Goal: Obtain resource: Download file/media

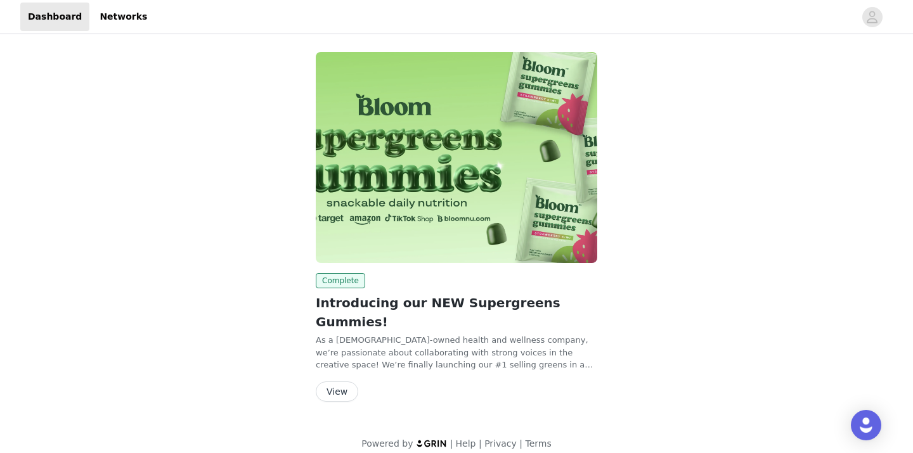
click at [335, 382] on button "View" at bounding box center [337, 392] width 42 height 20
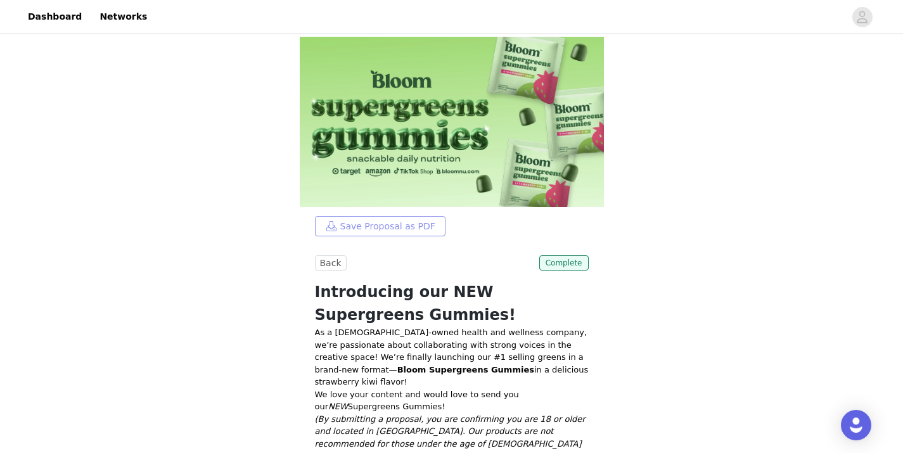
click at [347, 219] on button "Save Proposal as PDF" at bounding box center [380, 226] width 131 height 20
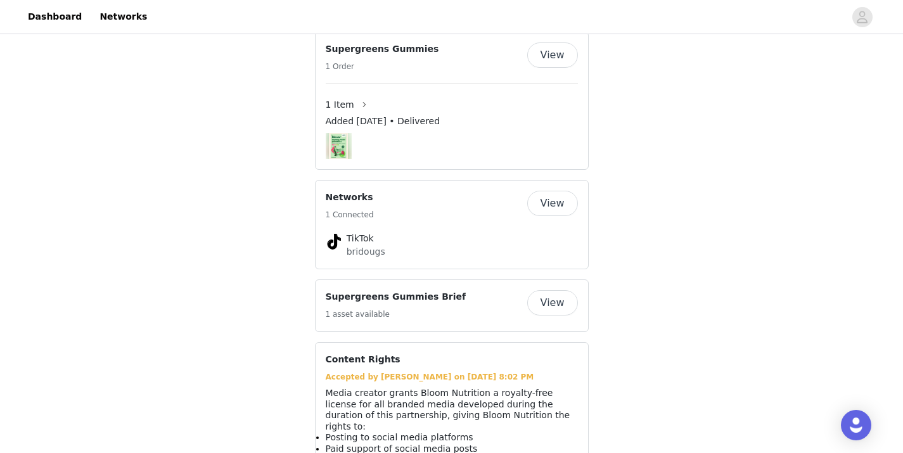
scroll to position [528, 0]
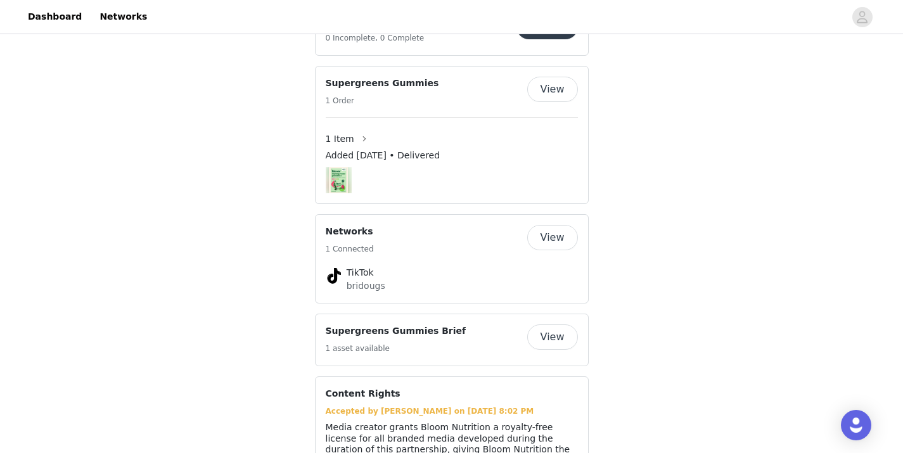
click at [541, 325] on button "View" at bounding box center [552, 337] width 51 height 25
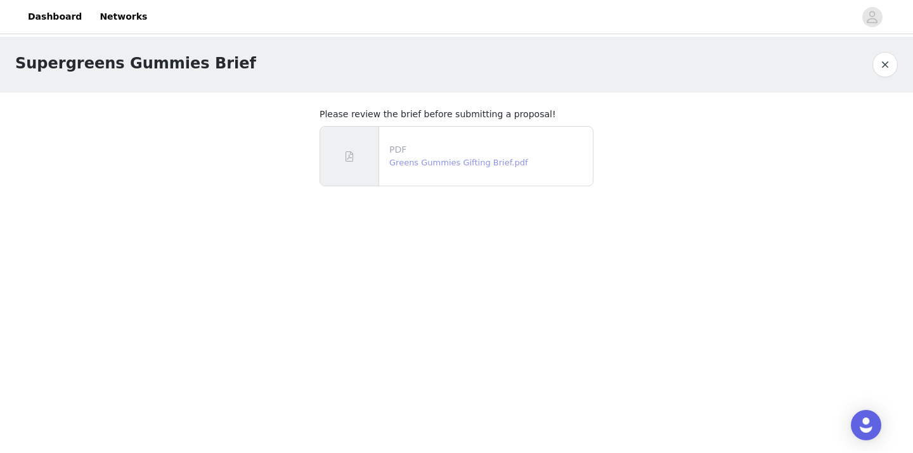
click at [466, 160] on link "Greens Gummies Gifting Brief.pdf" at bounding box center [458, 163] width 139 height 10
